Goal: Navigation & Orientation: Find specific page/section

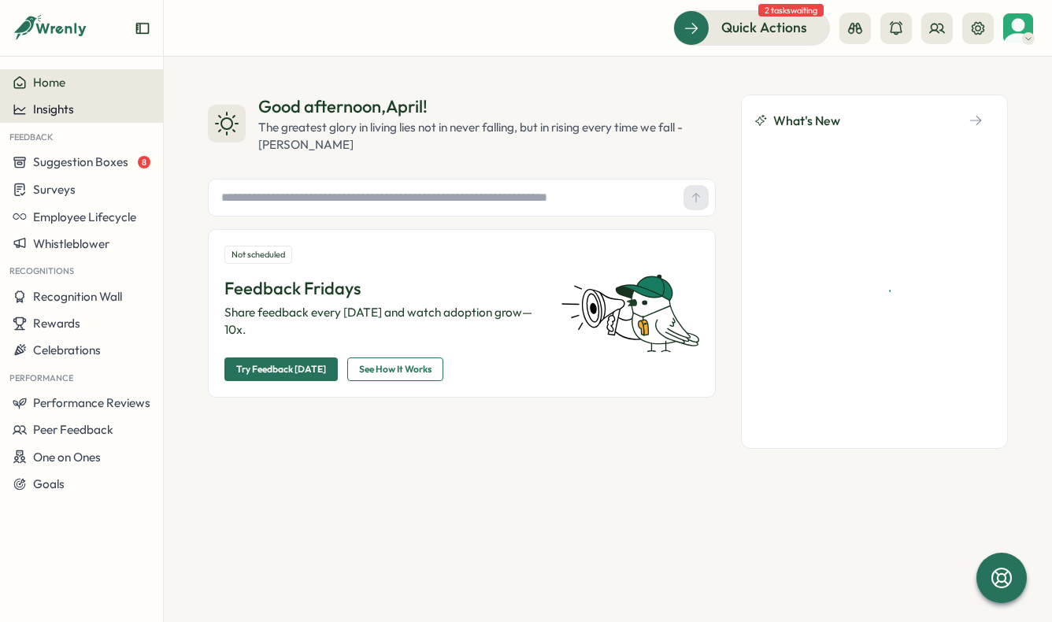
click at [113, 101] on button "Insights" at bounding box center [81, 109] width 163 height 27
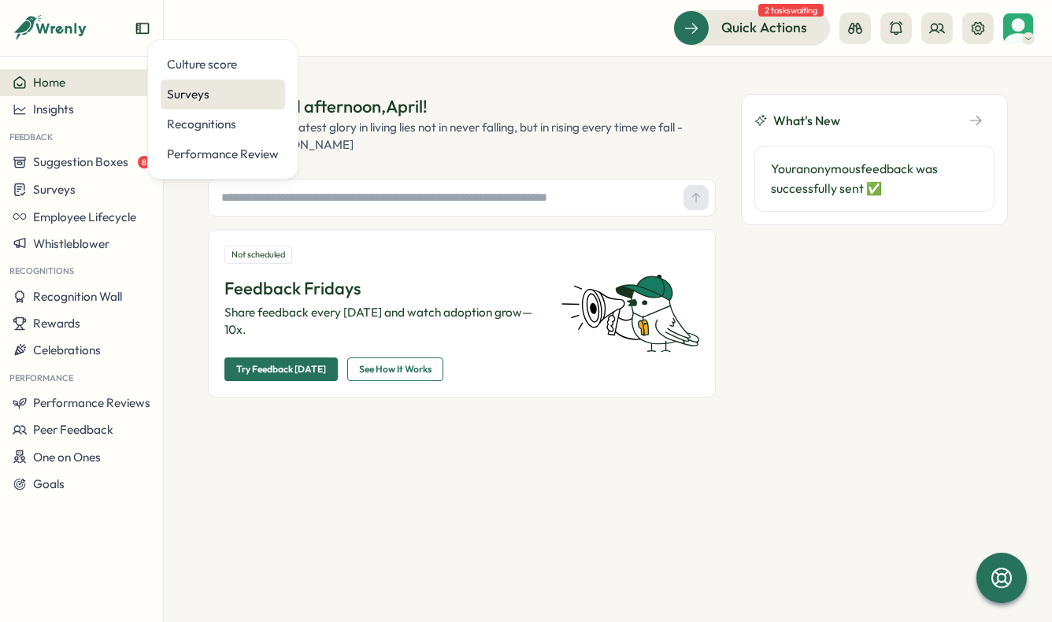
click at [188, 96] on div "Surveys" at bounding box center [223, 94] width 112 height 17
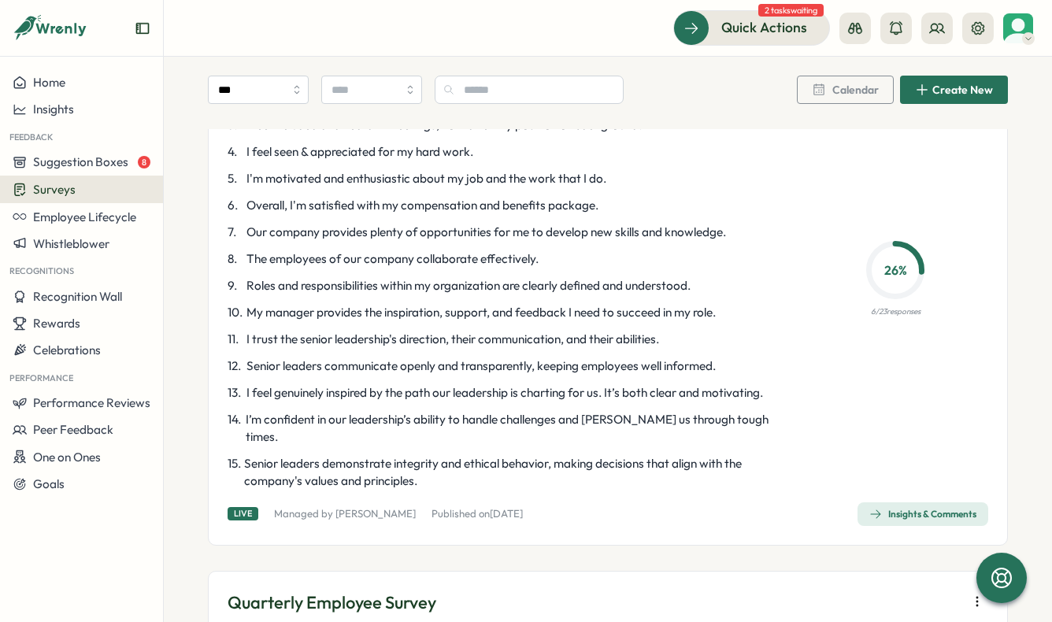
scroll to position [680, 0]
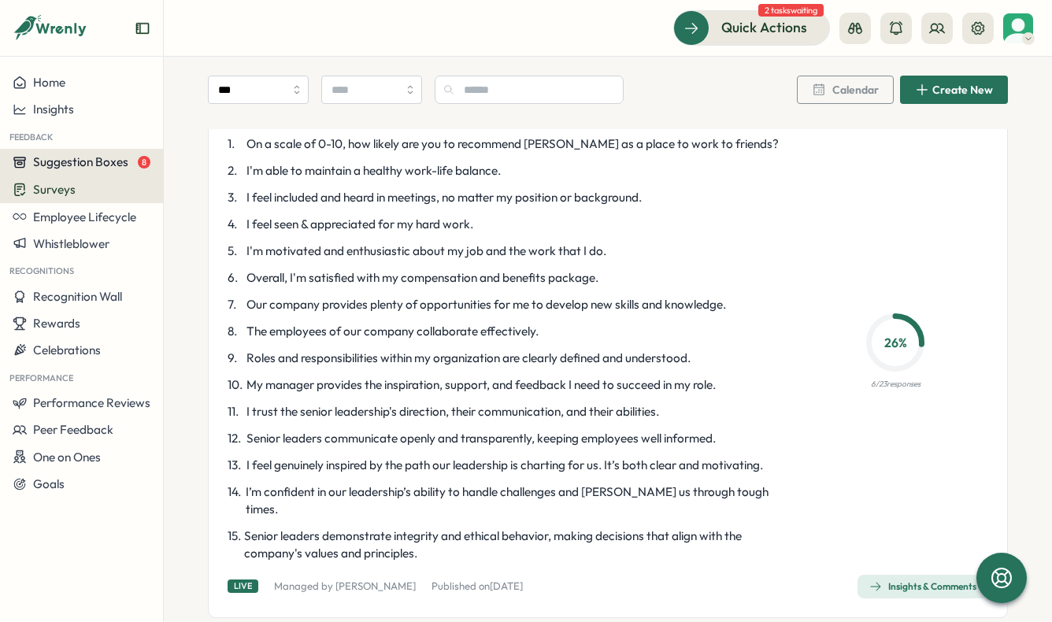
click at [117, 165] on span "Suggestion Boxes" at bounding box center [80, 161] width 95 height 15
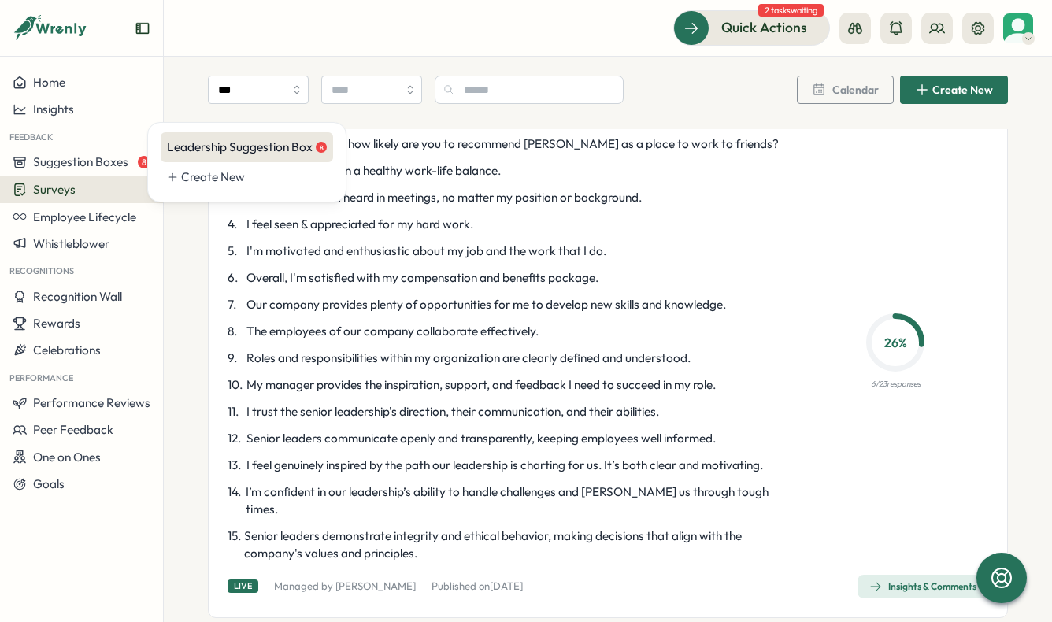
click at [164, 146] on div "Leadership Suggestion Box 8" at bounding box center [247, 147] width 172 height 30
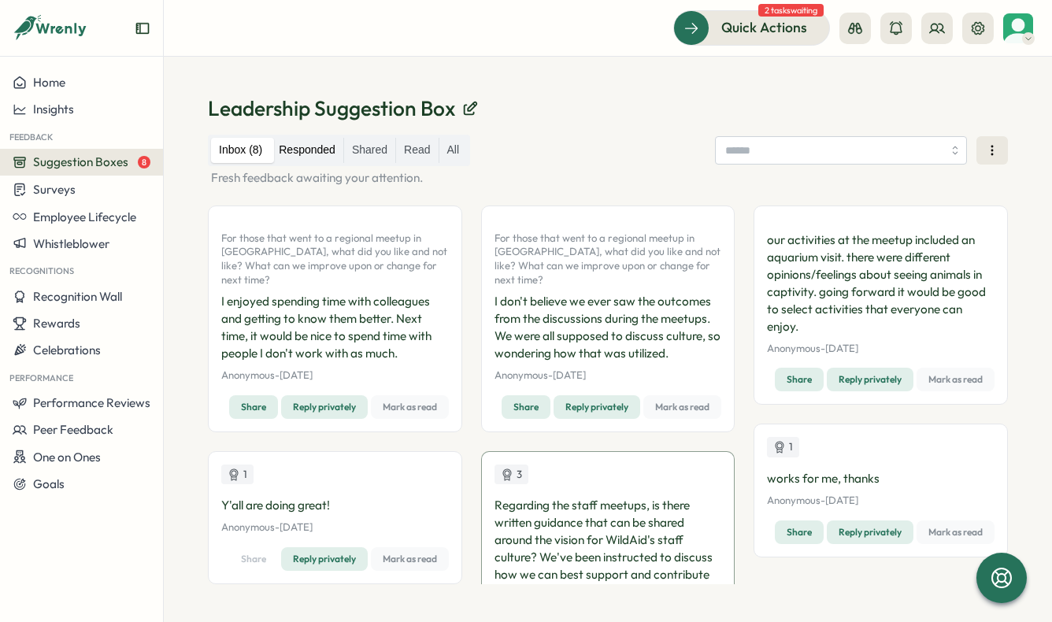
click at [302, 144] on label "Responded" at bounding box center [307, 150] width 72 height 25
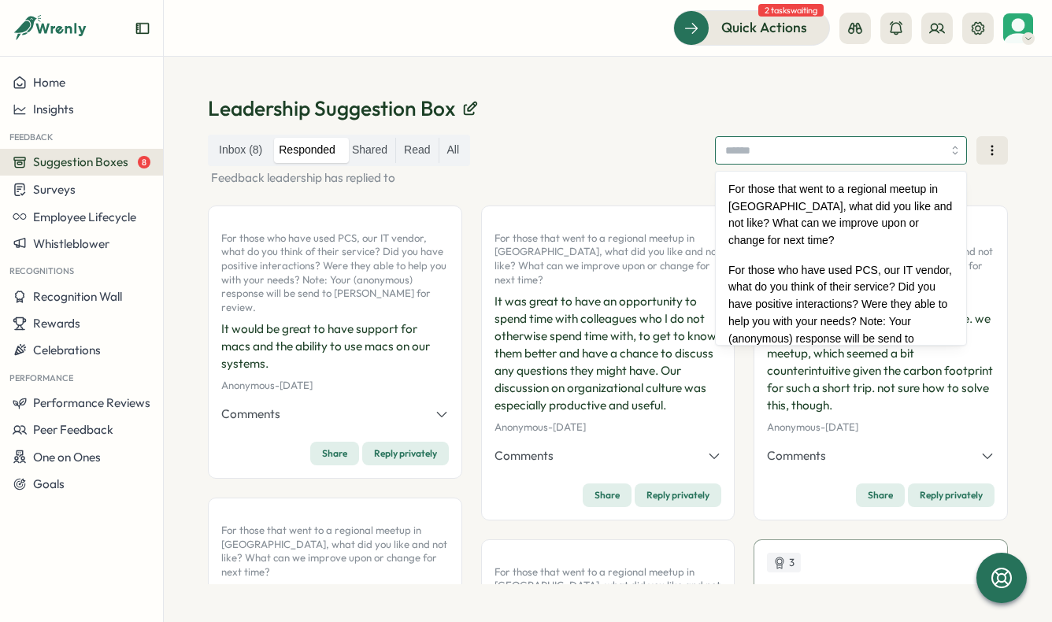
click at [880, 154] on input "search" at bounding box center [841, 150] width 252 height 28
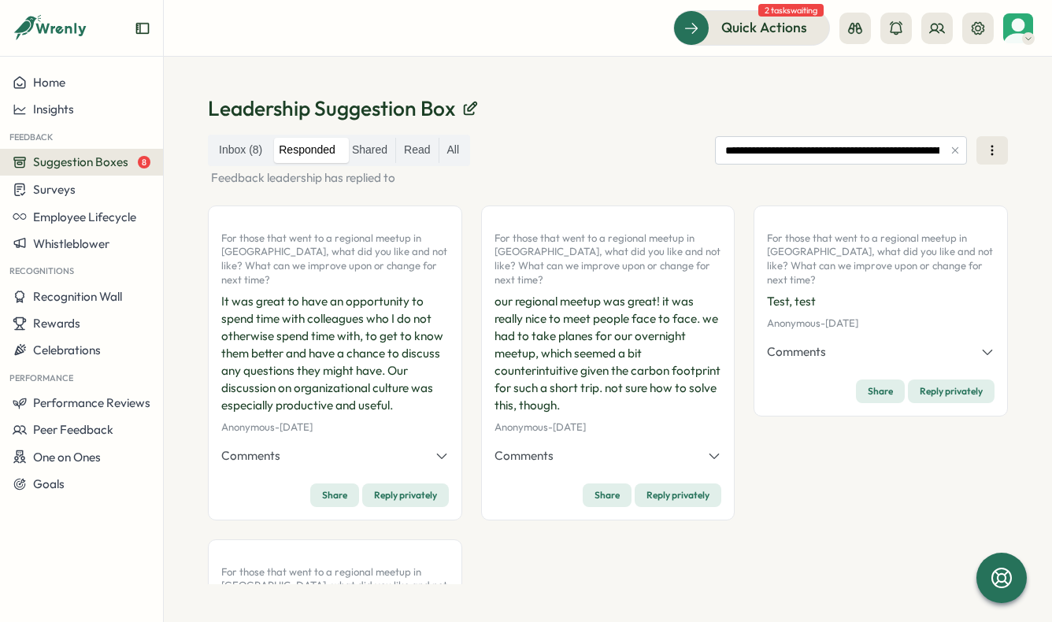
click at [440, 449] on icon "button" at bounding box center [442, 456] width 14 height 14
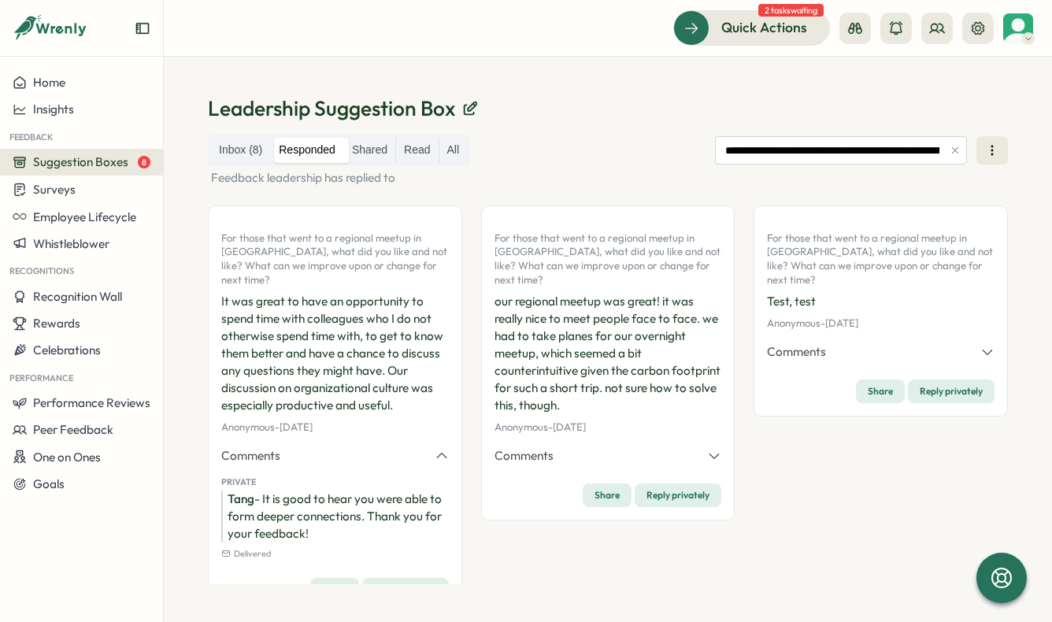
click at [440, 449] on icon "button" at bounding box center [442, 456] width 14 height 14
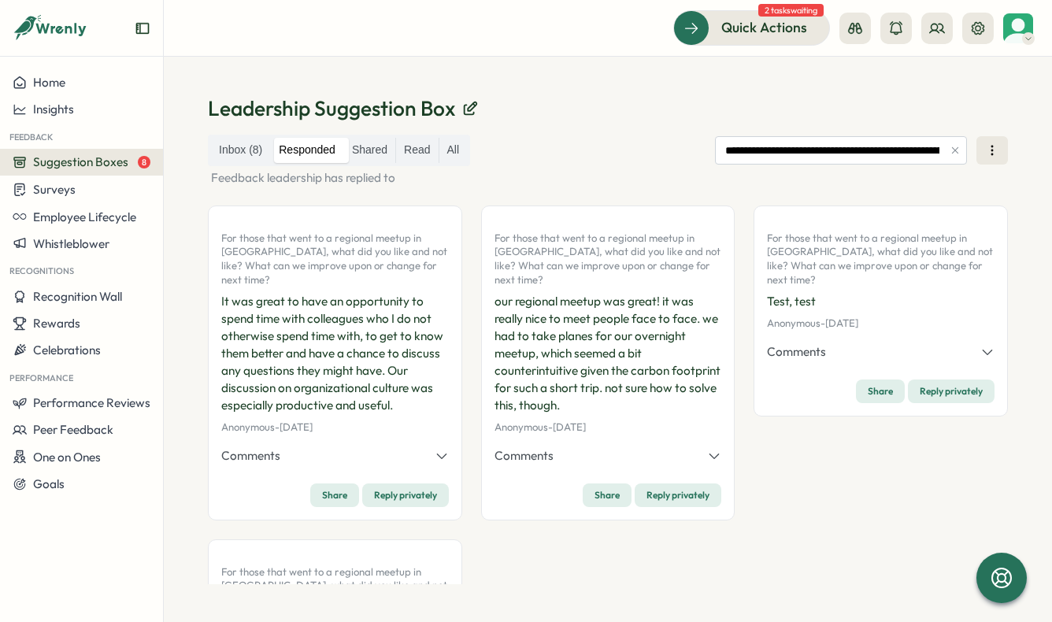
click at [695, 447] on button "Comments" at bounding box center [608, 455] width 228 height 17
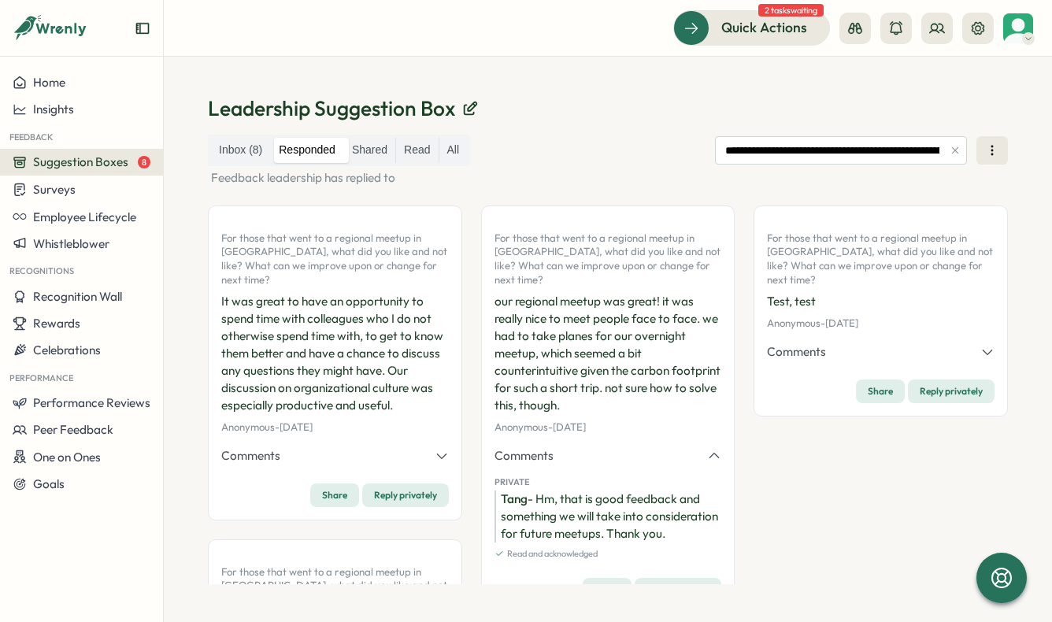
click at [695, 447] on button "Comments" at bounding box center [608, 455] width 228 height 17
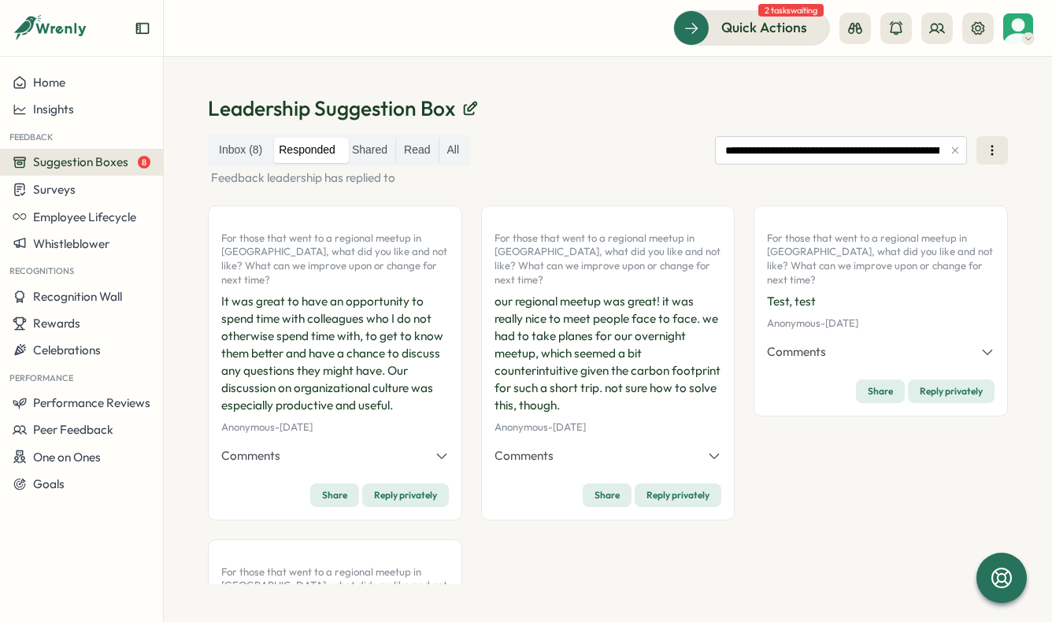
click at [816, 343] on span "Comments" at bounding box center [796, 351] width 59 height 17
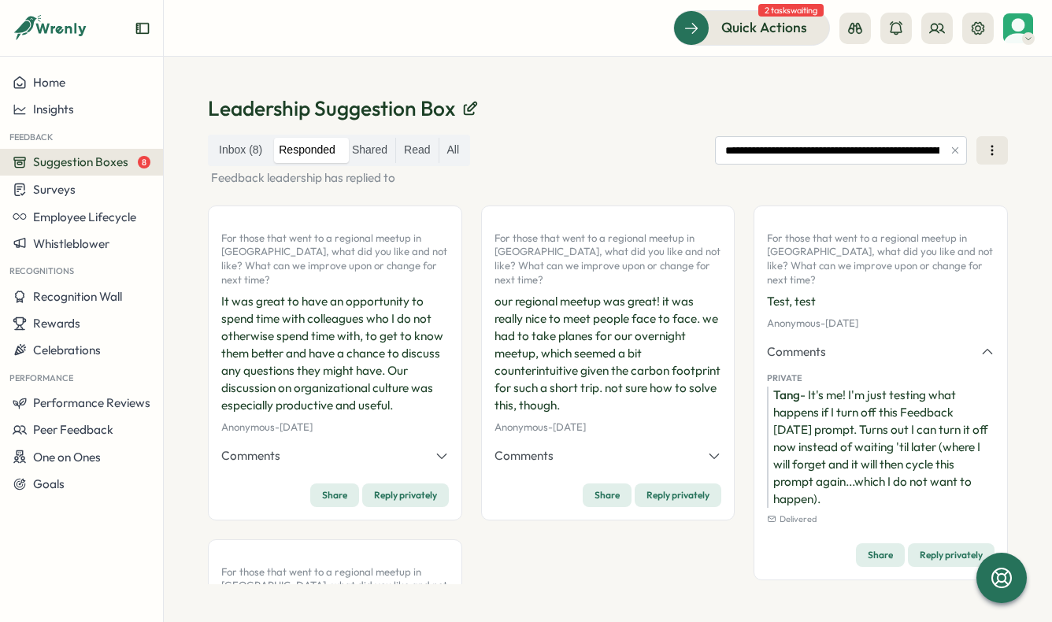
click at [816, 343] on span "Comments" at bounding box center [796, 351] width 59 height 17
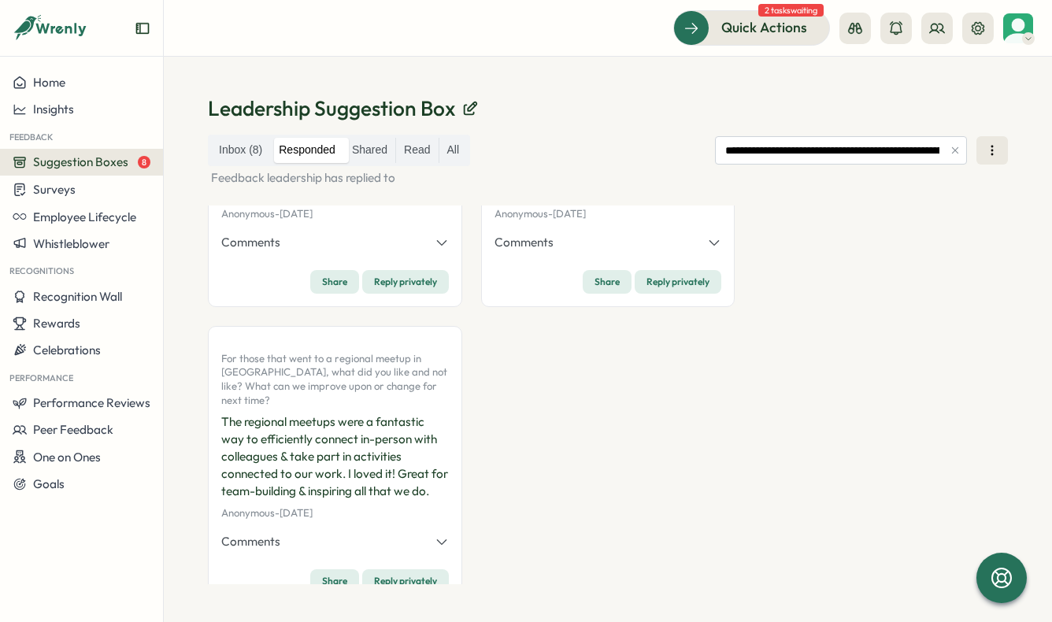
scroll to position [246, 0]
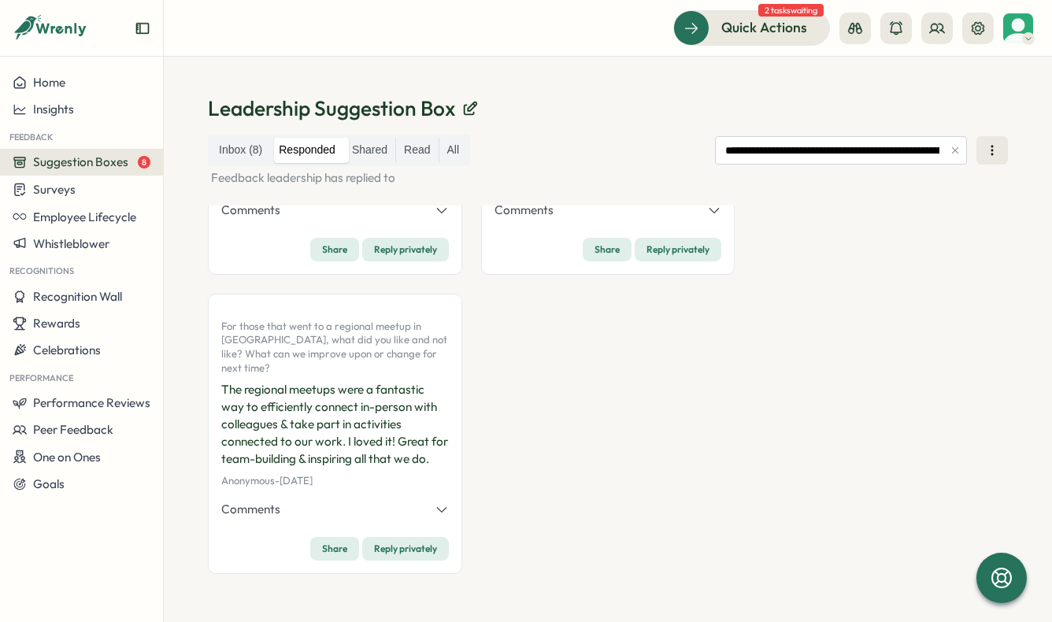
click at [435, 502] on icon "button" at bounding box center [442, 509] width 14 height 14
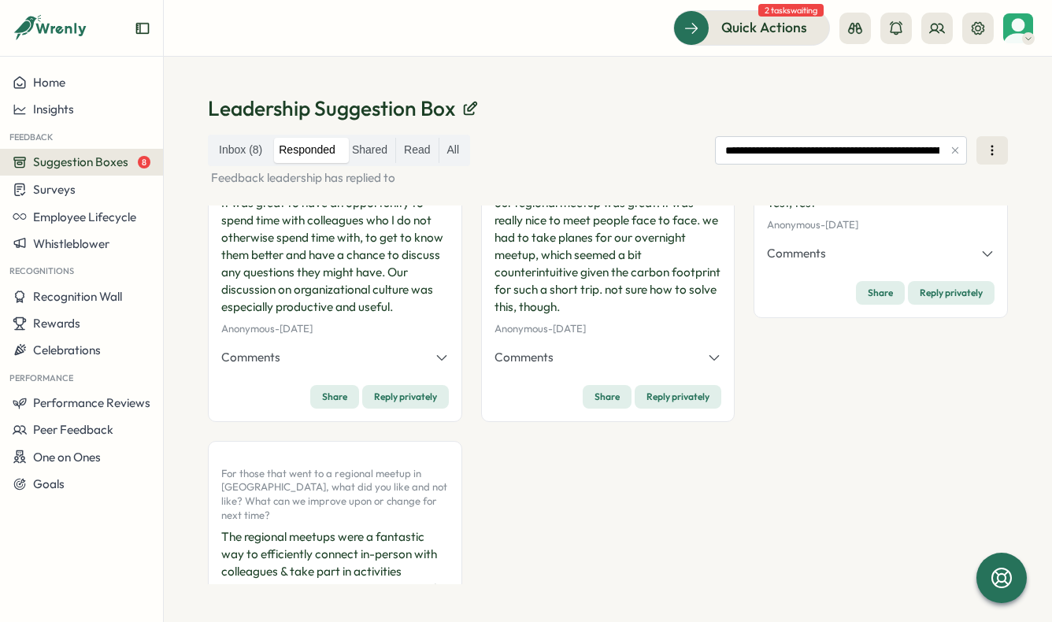
scroll to position [0, 0]
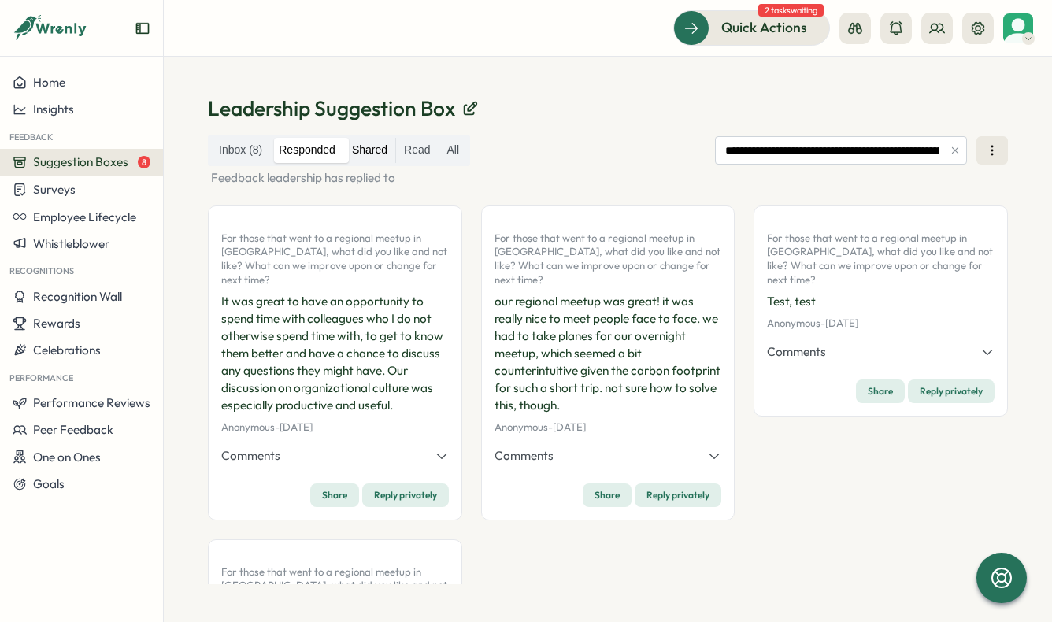
click at [387, 156] on label "Shared" at bounding box center [369, 150] width 51 height 25
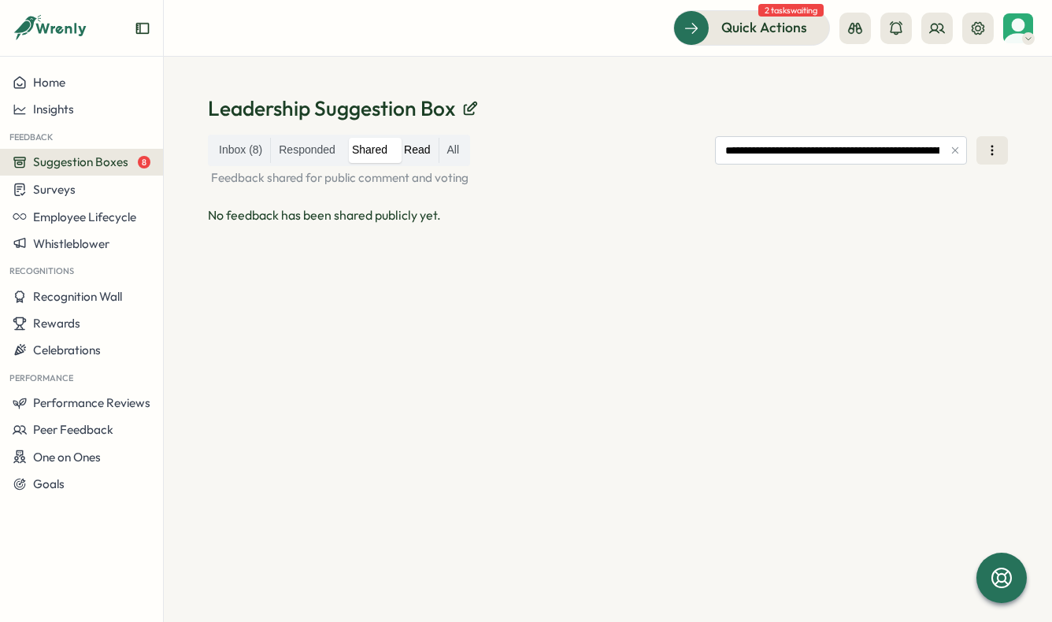
click at [408, 157] on label "Read" at bounding box center [417, 150] width 42 height 25
click at [448, 151] on label "All" at bounding box center [453, 150] width 28 height 25
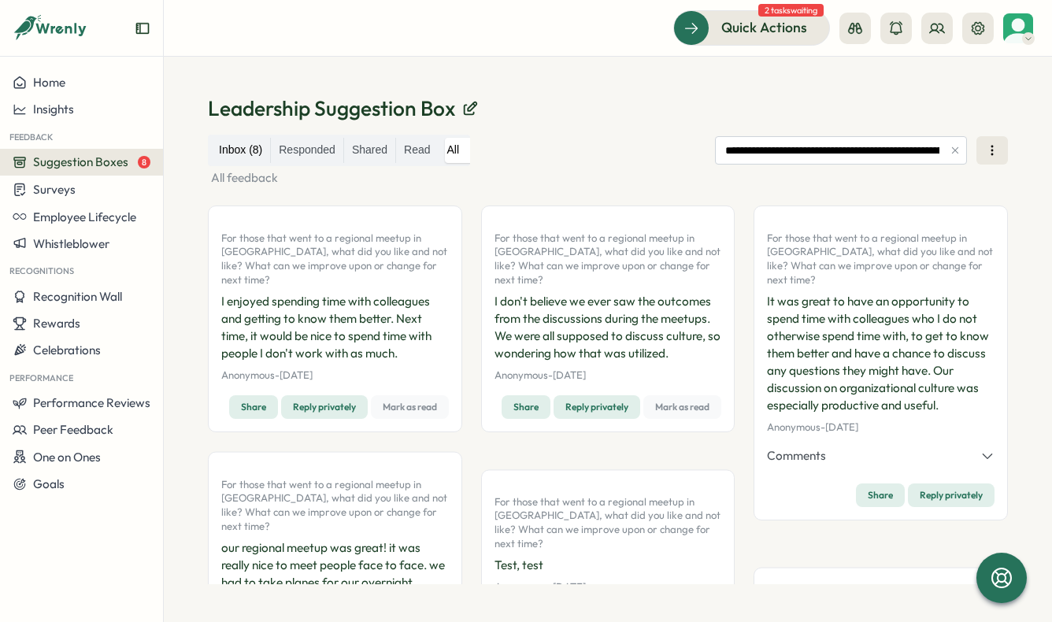
click at [256, 152] on label "Inbox (8)" at bounding box center [240, 150] width 59 height 25
